Goal: Task Accomplishment & Management: Complete application form

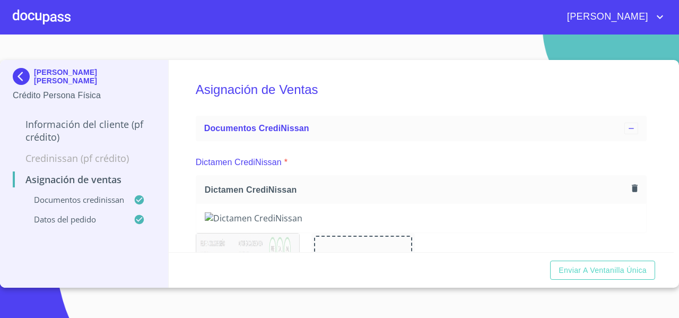
scroll to position [347, 0]
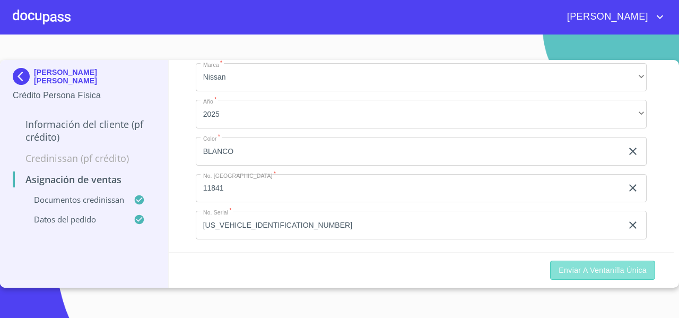
click at [593, 271] on span "Enviar a Ventanilla única" at bounding box center [602, 269] width 88 height 13
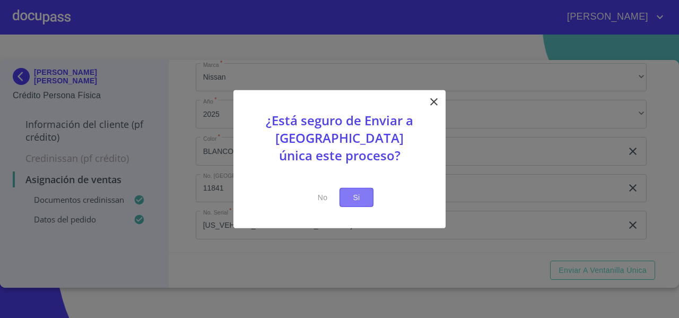
click at [356, 198] on span "Si" at bounding box center [356, 196] width 17 height 13
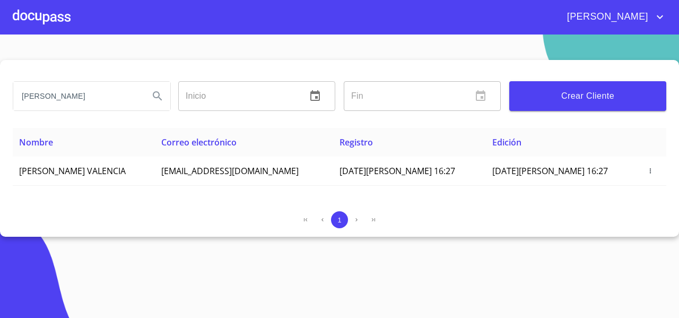
click at [176, 222] on div "1" at bounding box center [339, 219] width 653 height 17
